Goal: Navigation & Orientation: Go to known website

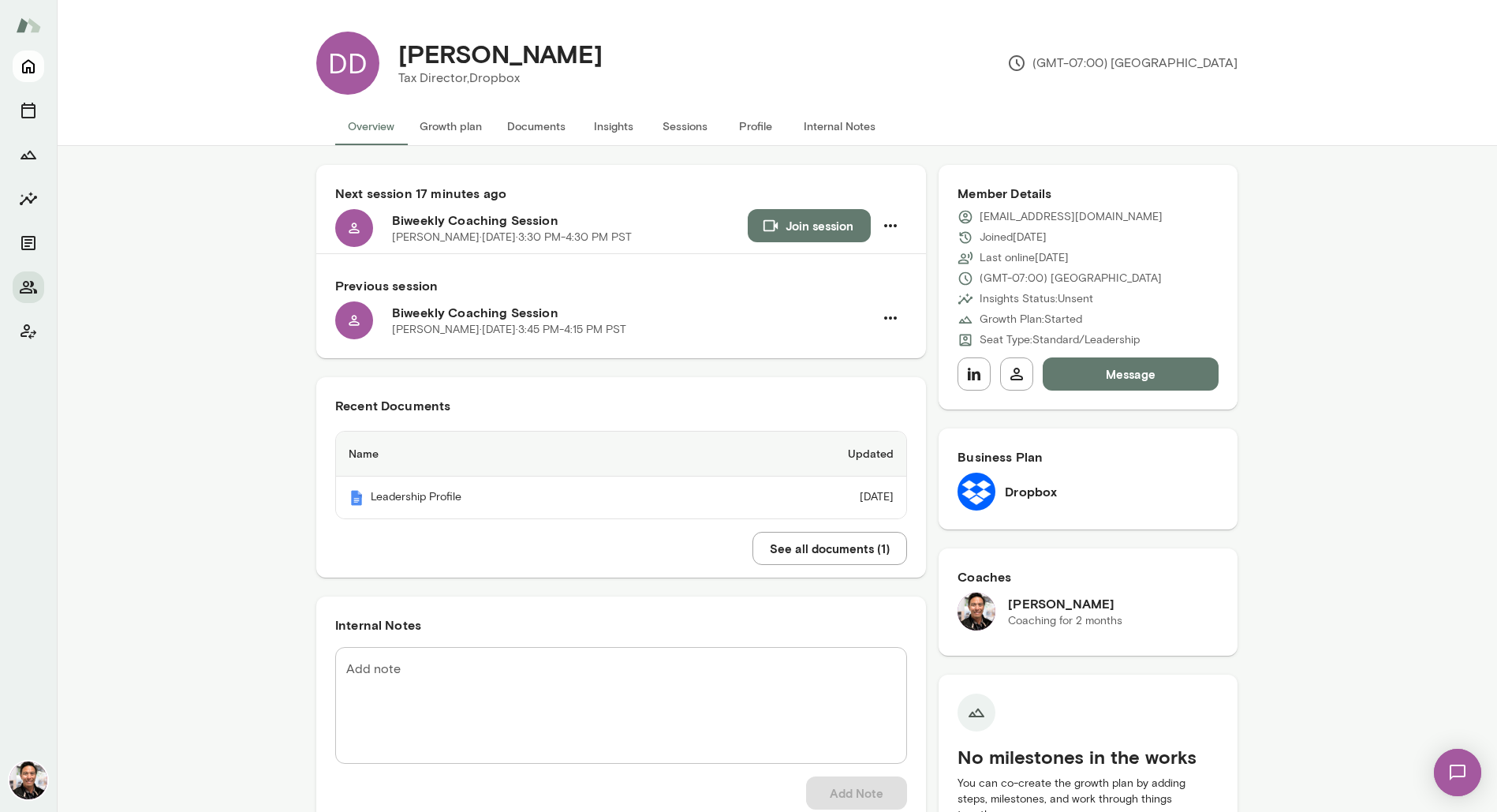
scroll to position [6, 0]
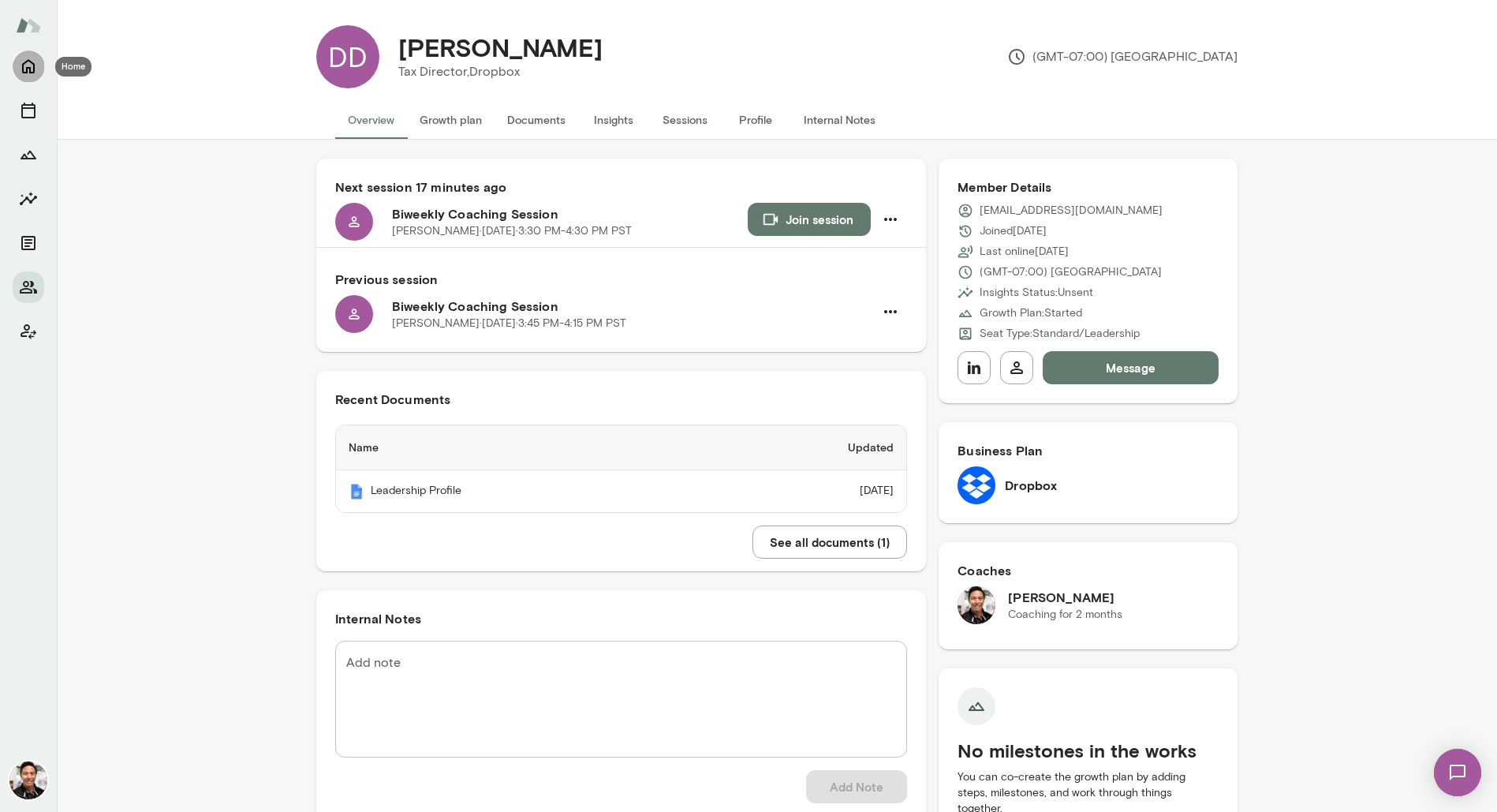
click at [23, 70] on icon "Home" at bounding box center [28, 67] width 13 height 15
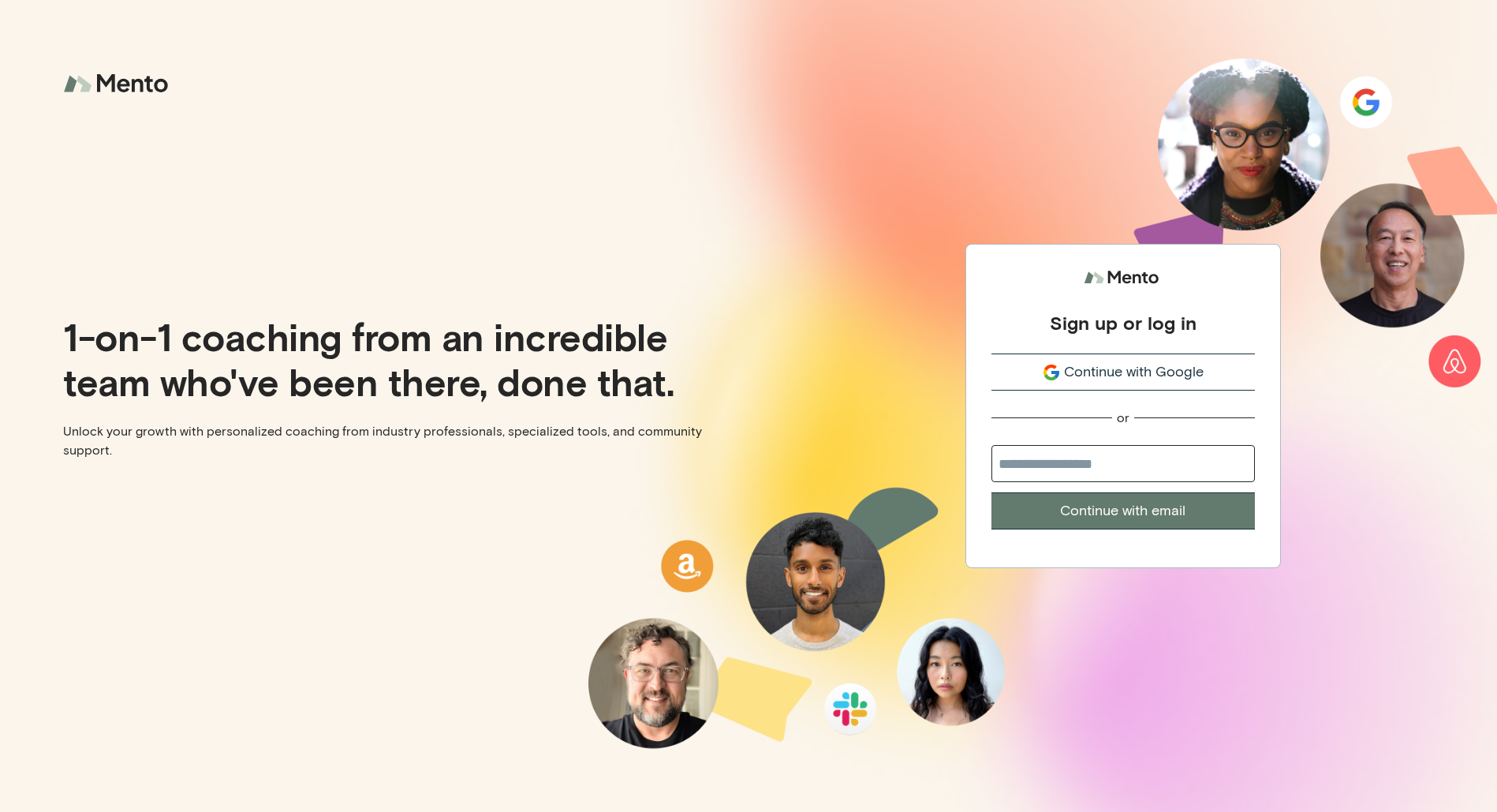
click at [1094, 378] on span "Continue with Google" at bounding box center [1134, 371] width 140 height 21
